Goal: Transaction & Acquisition: Obtain resource

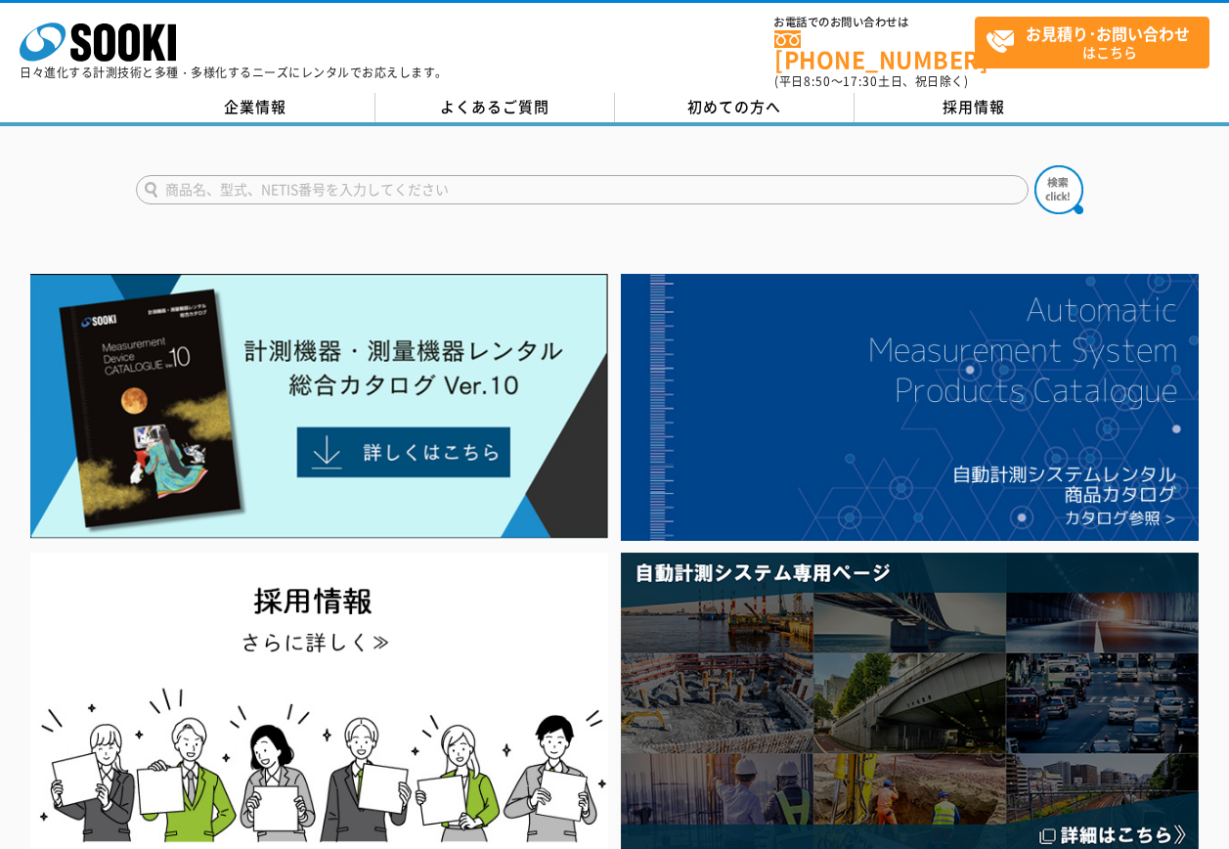
click at [390, 182] on input "text" at bounding box center [582, 189] width 893 height 29
type input "タブレット"
click at [1034, 165] on button at bounding box center [1058, 189] width 49 height 49
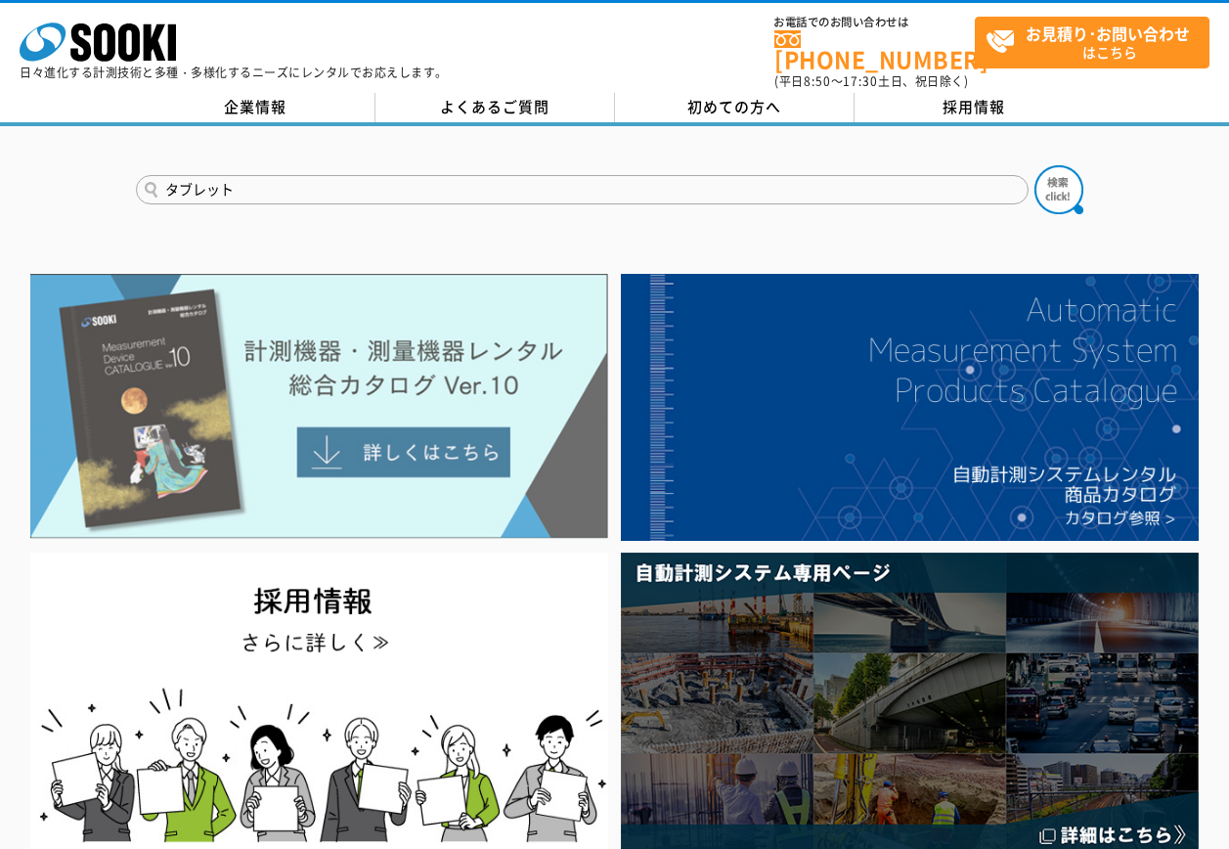
click at [405, 447] on img at bounding box center [319, 406] width 578 height 265
